Goal: Check status: Check status

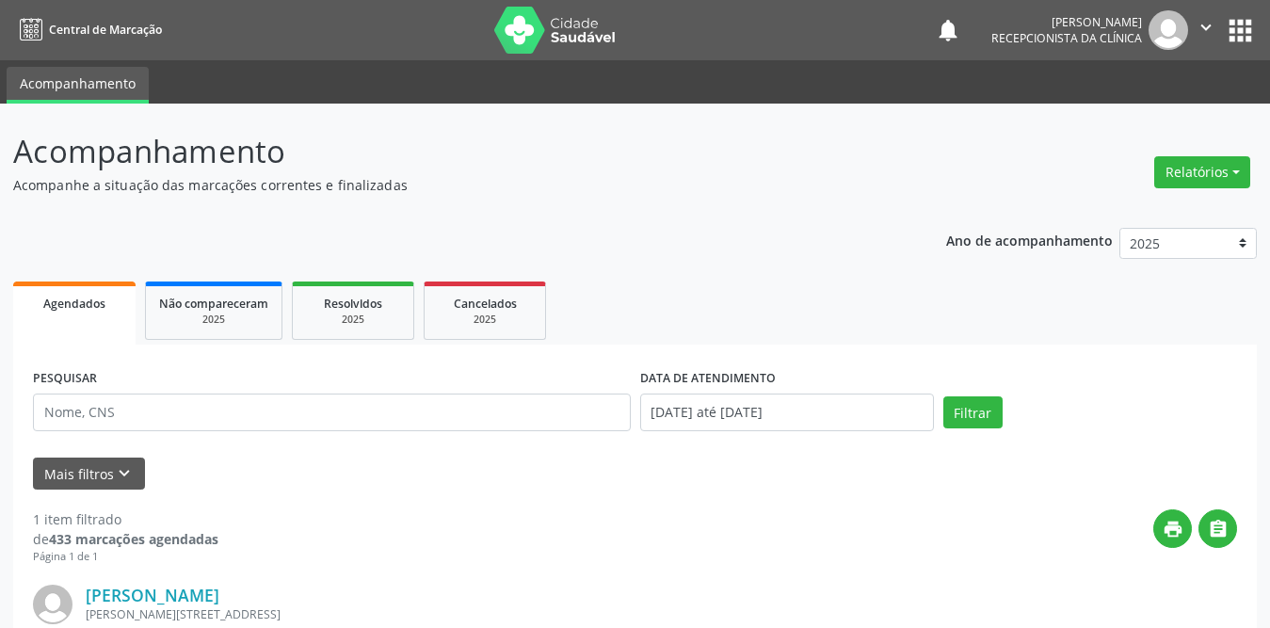
scroll to position [224, 0]
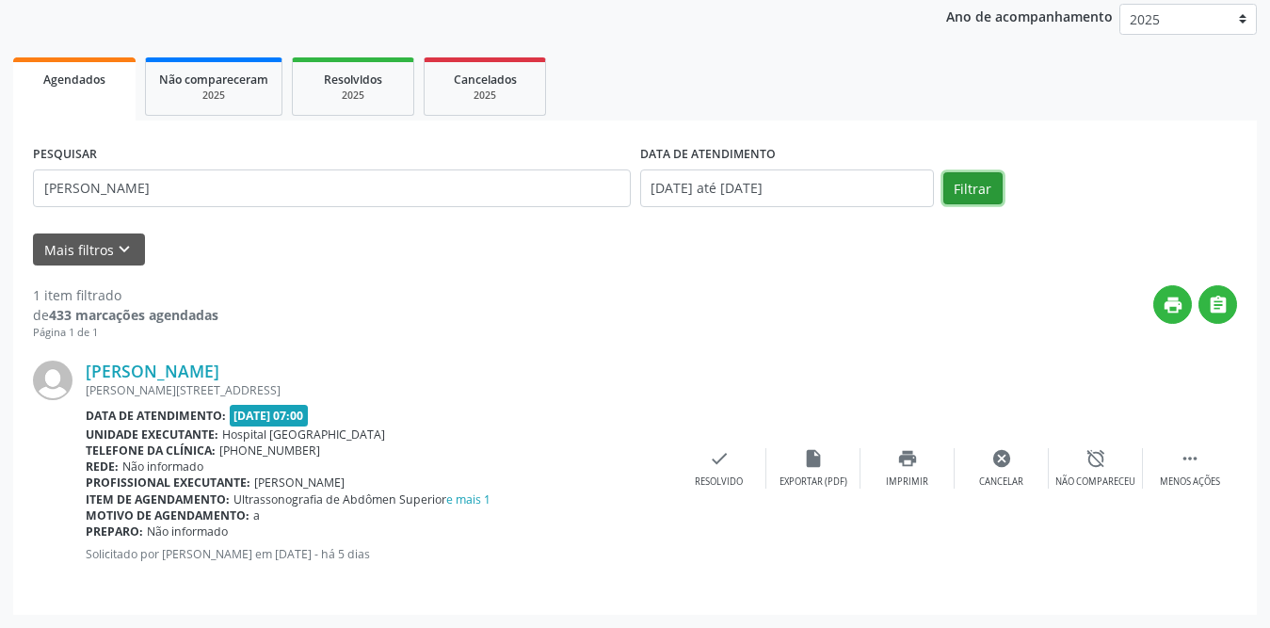
click at [990, 201] on button "Filtrar" at bounding box center [972, 188] width 59 height 32
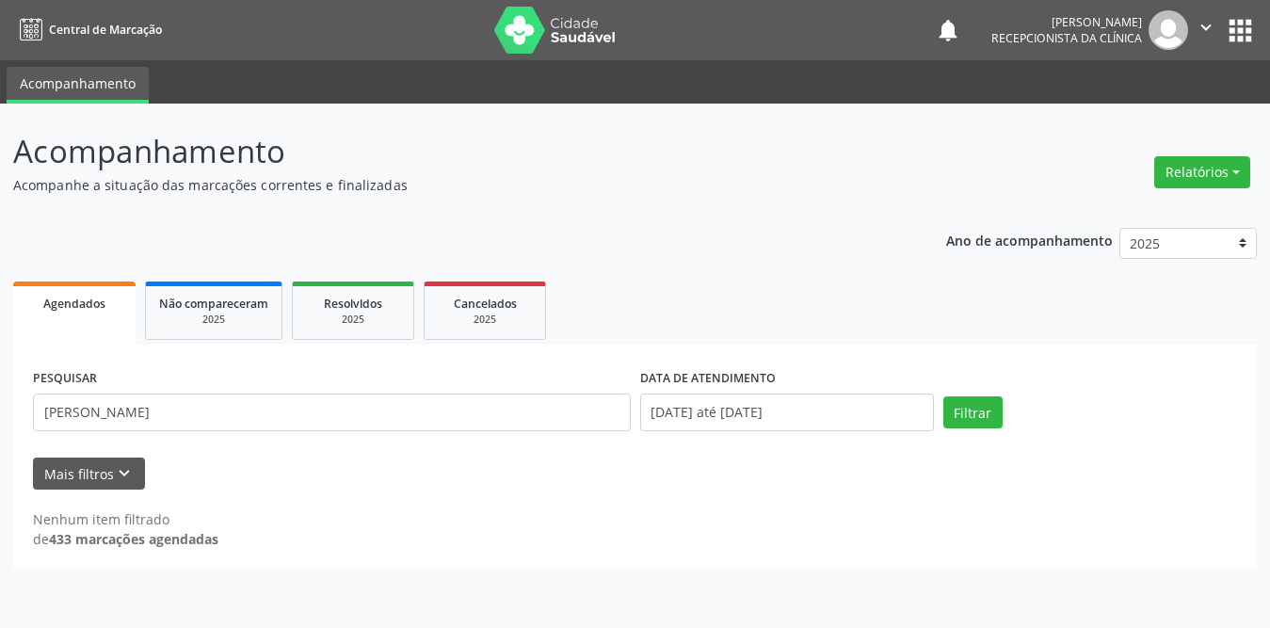
scroll to position [0, 0]
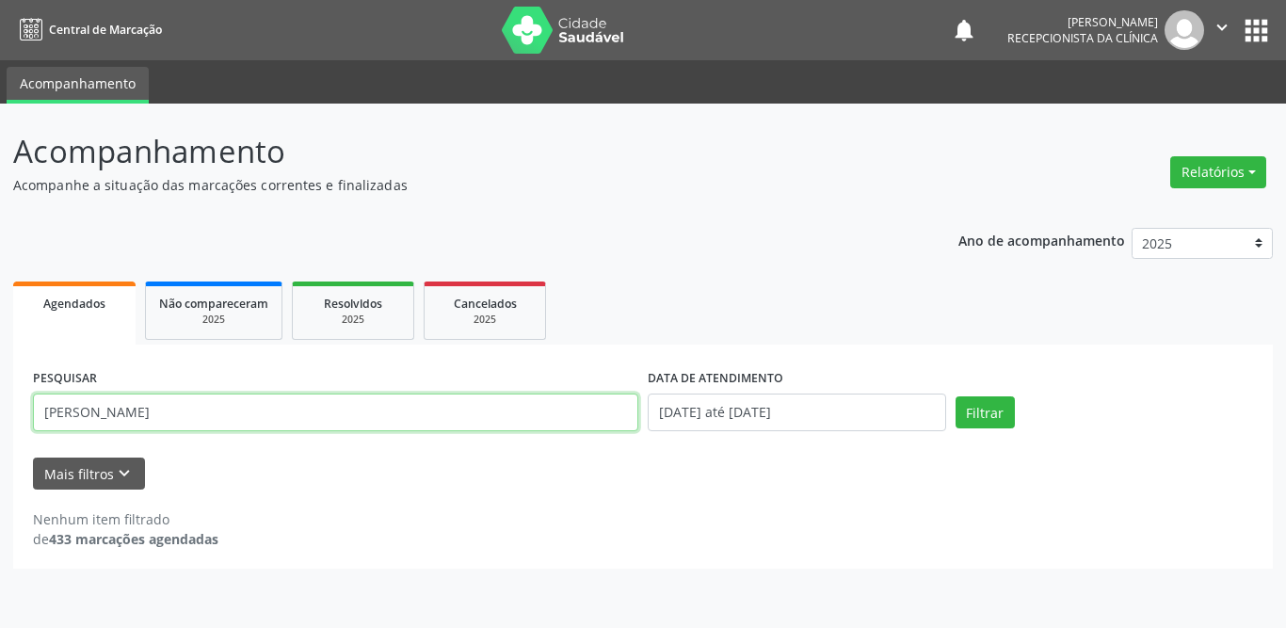
click at [263, 411] on input "[PERSON_NAME]" at bounding box center [335, 412] width 605 height 38
type input "[PERSON_NAME] de s"
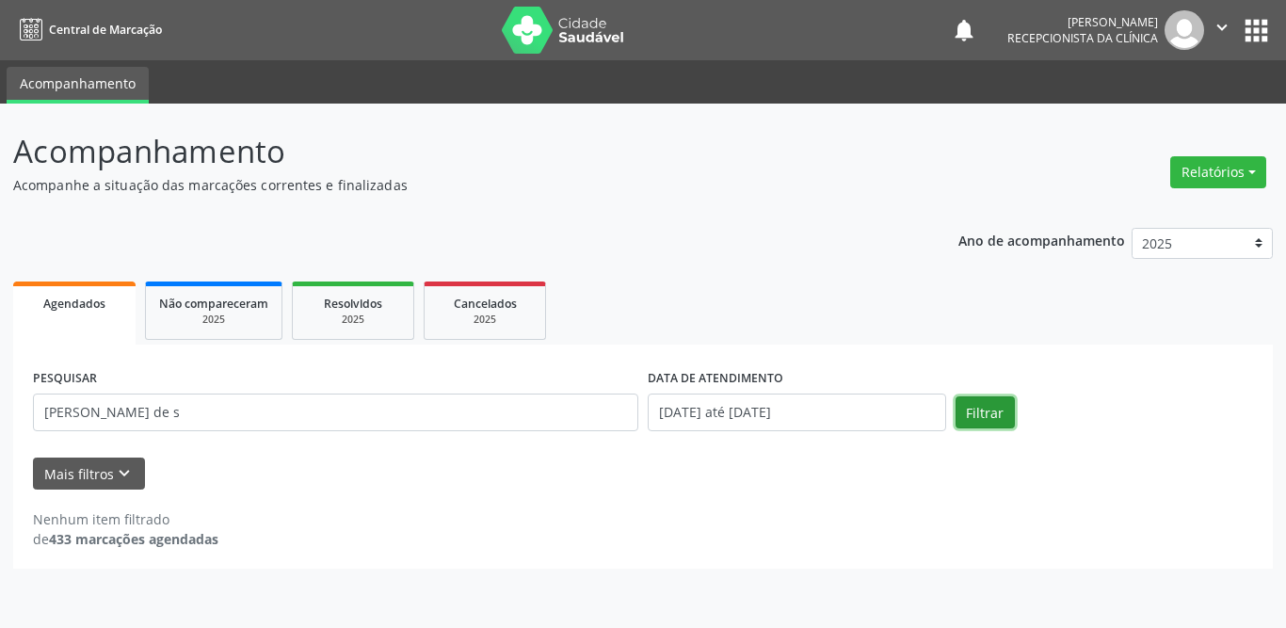
click at [984, 416] on button "Filtrar" at bounding box center [984, 412] width 59 height 32
click at [107, 300] on div "Agendados" at bounding box center [74, 303] width 96 height 20
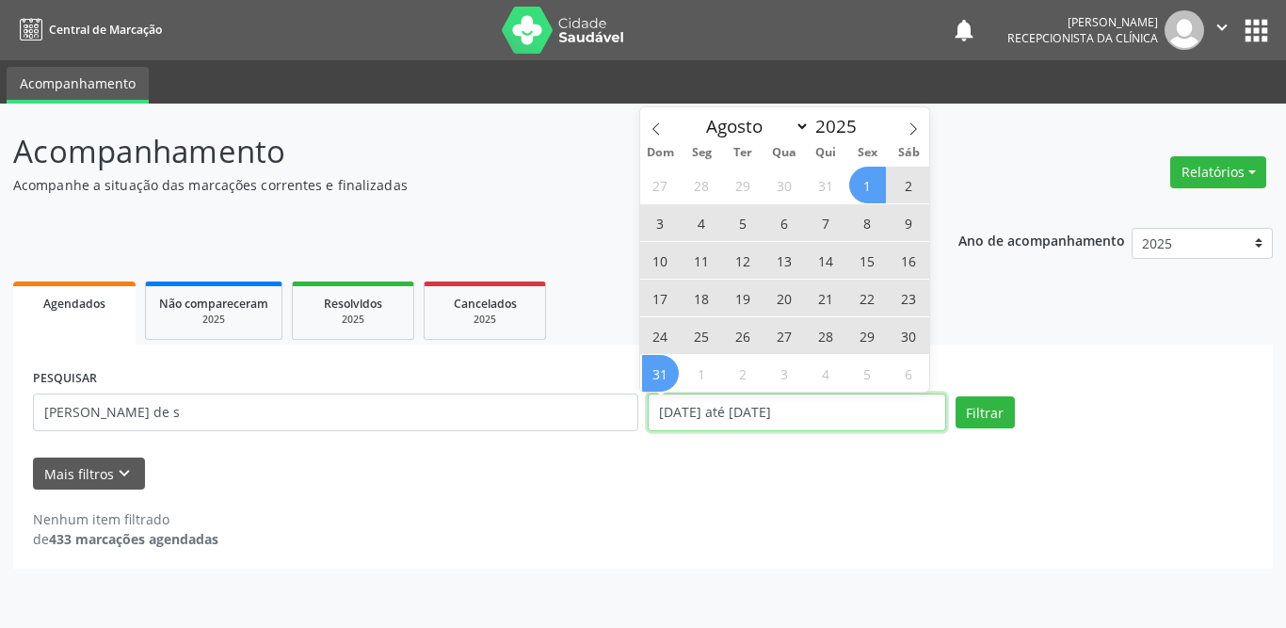
click at [855, 409] on input "[DATE] até [DATE]" at bounding box center [796, 412] width 298 height 38
click at [872, 181] on span "1" at bounding box center [867, 185] width 37 height 37
type input "[DATE]"
click at [662, 373] on span "31" at bounding box center [660, 373] width 37 height 37
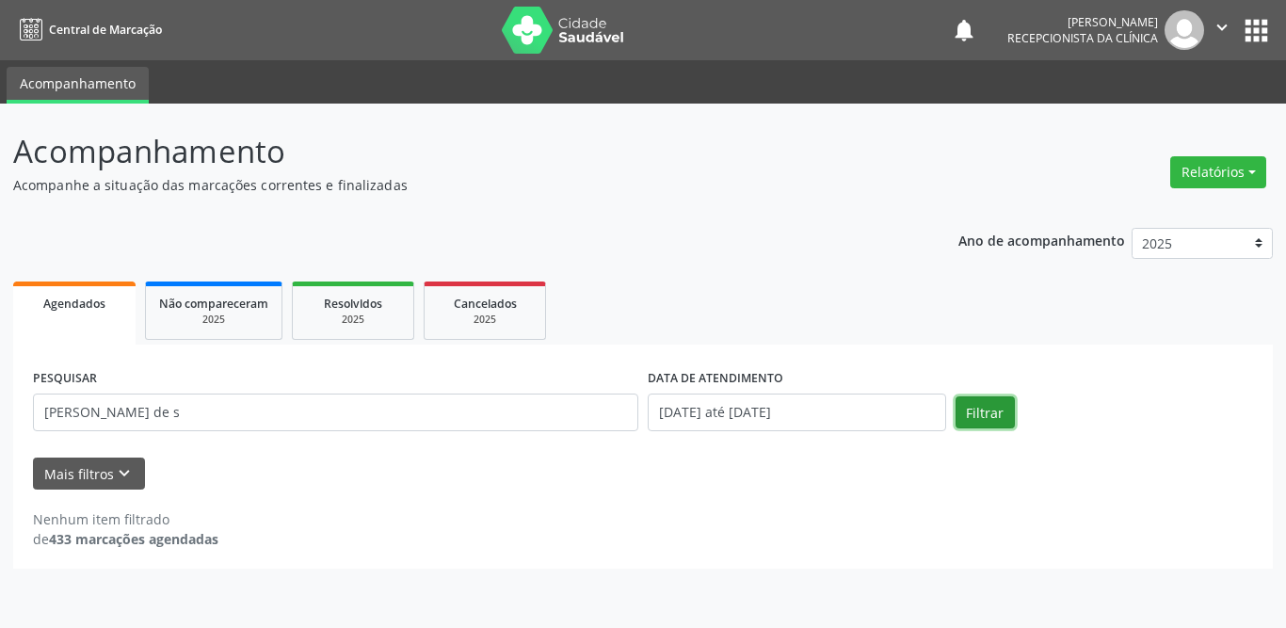
click at [989, 415] on button "Filtrar" at bounding box center [984, 412] width 59 height 32
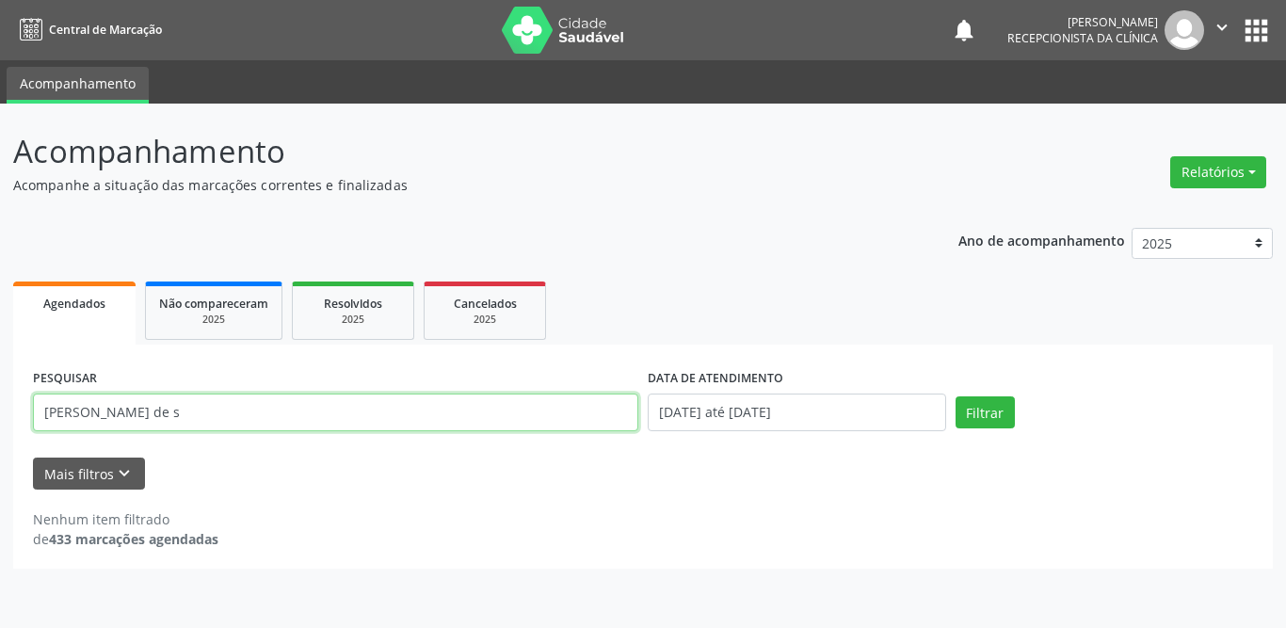
click at [265, 412] on input "[PERSON_NAME] de s" at bounding box center [335, 412] width 605 height 38
type input "Emanu"
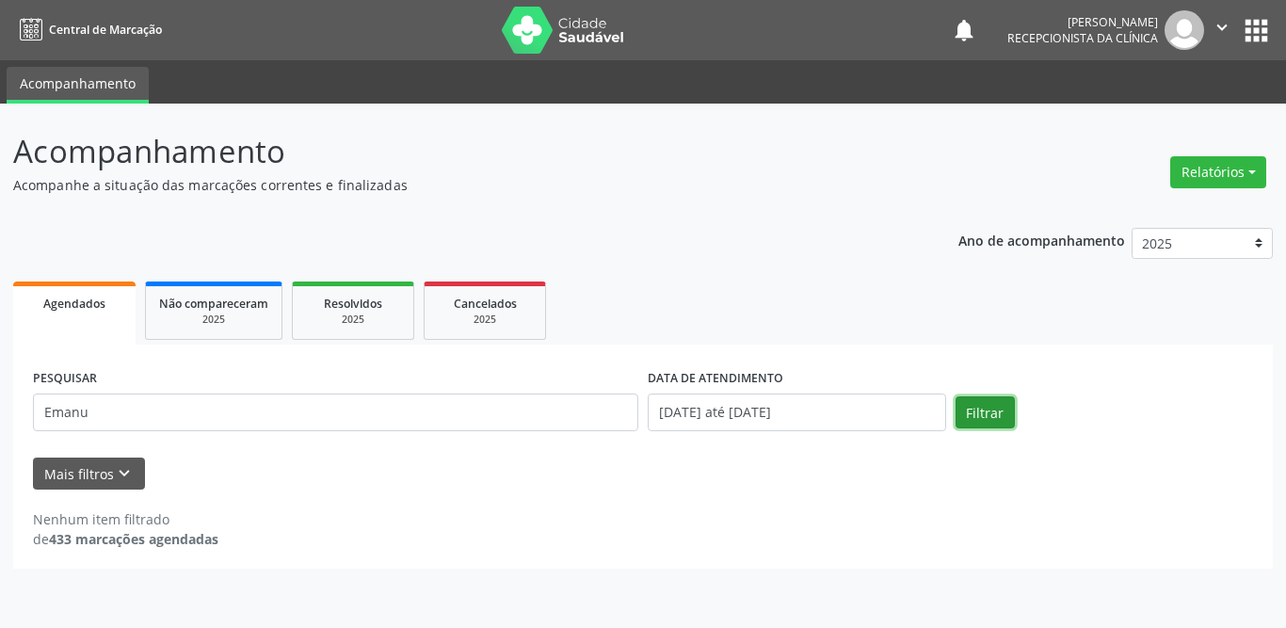
click at [974, 409] on button "Filtrar" at bounding box center [984, 412] width 59 height 32
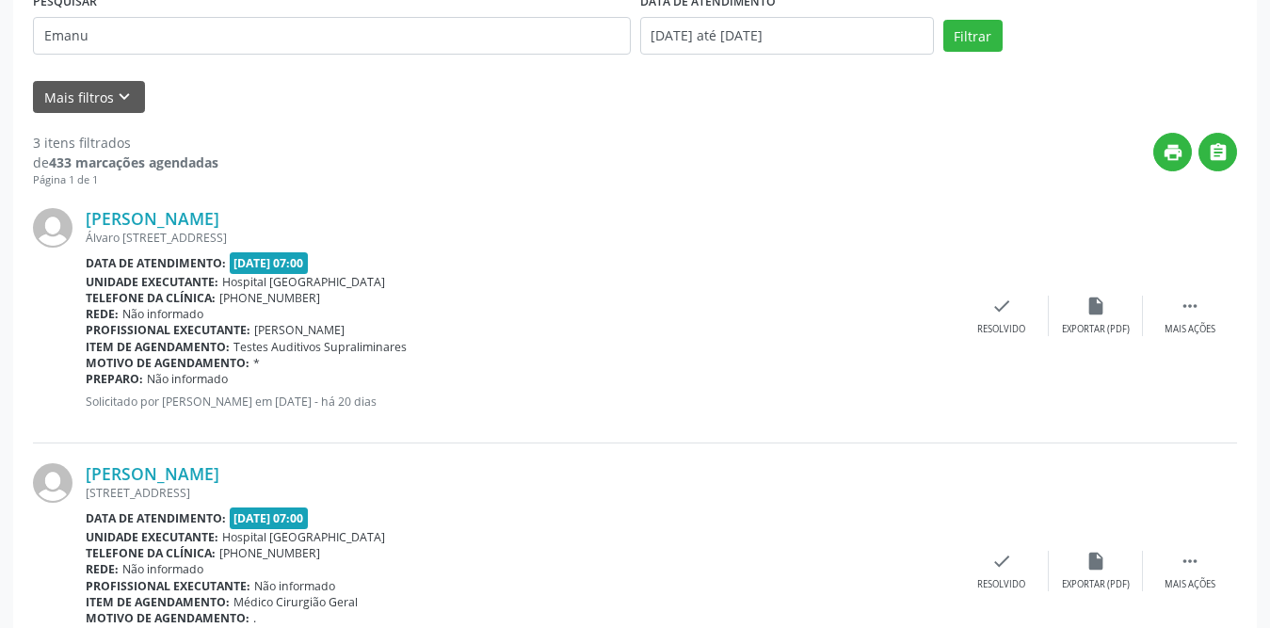
scroll to position [734, 0]
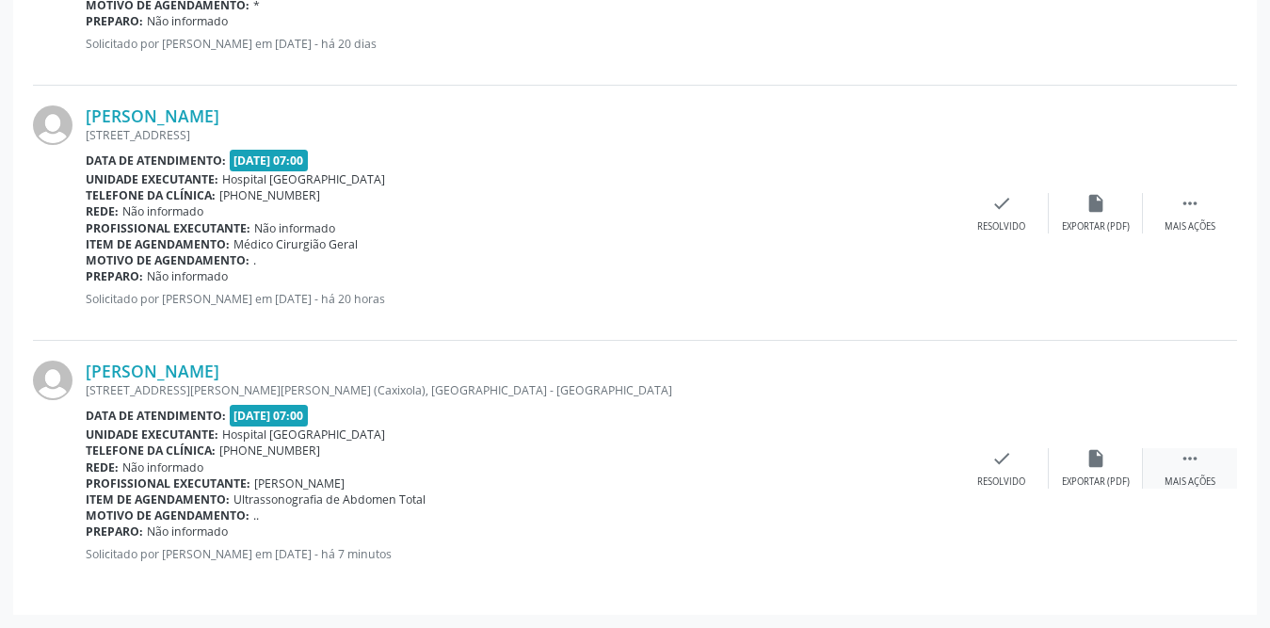
click at [1199, 462] on icon "" at bounding box center [1189, 458] width 21 height 21
click at [914, 458] on icon "print" at bounding box center [907, 458] width 21 height 21
